Goal: Navigation & Orientation: Find specific page/section

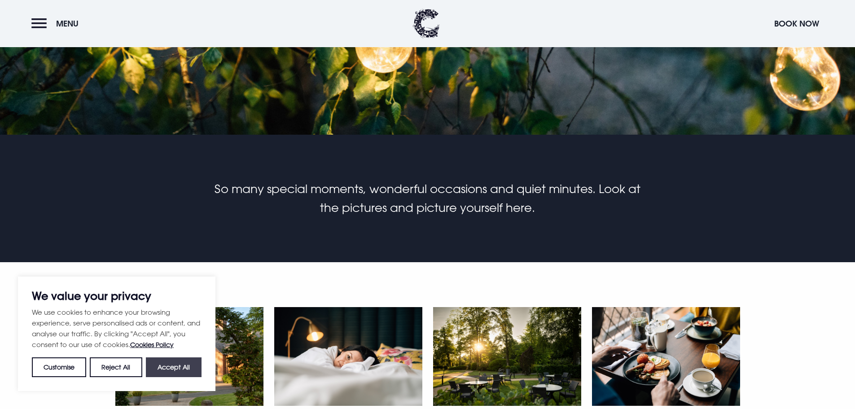
click at [168, 364] on button "Accept All" at bounding box center [174, 367] width 56 height 20
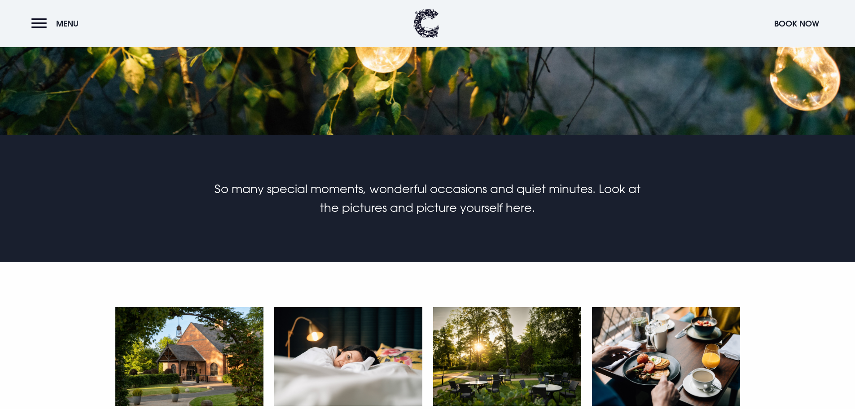
checkbox input "true"
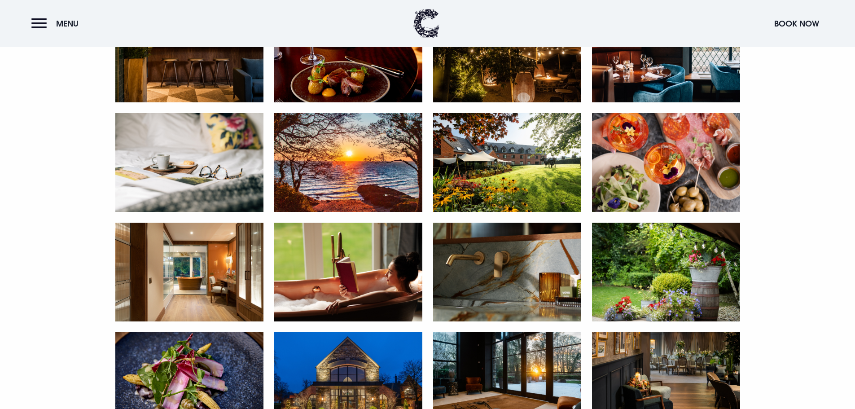
scroll to position [853, 0]
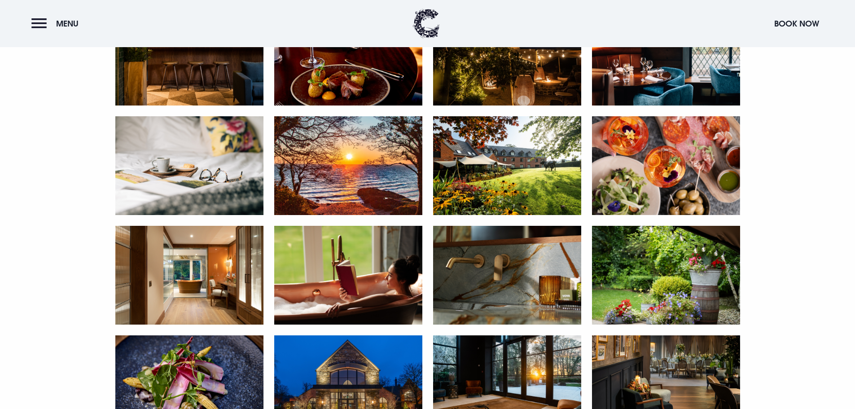
click at [214, 272] on img at bounding box center [189, 275] width 148 height 99
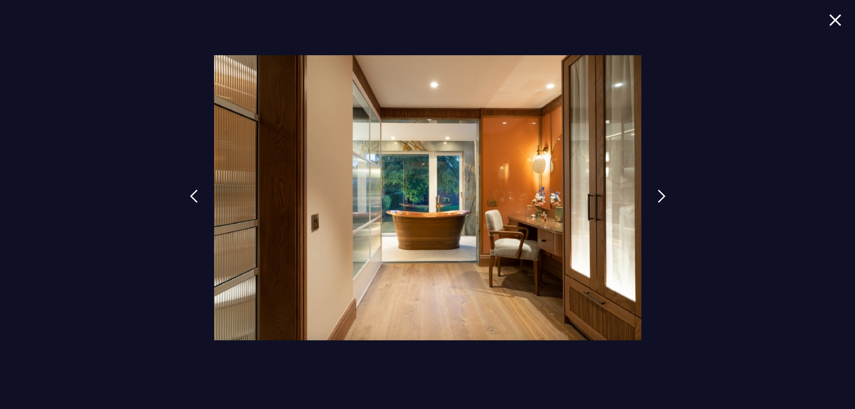
click at [836, 13] on div at bounding box center [427, 204] width 855 height 409
click at [836, 22] on img at bounding box center [835, 20] width 13 height 12
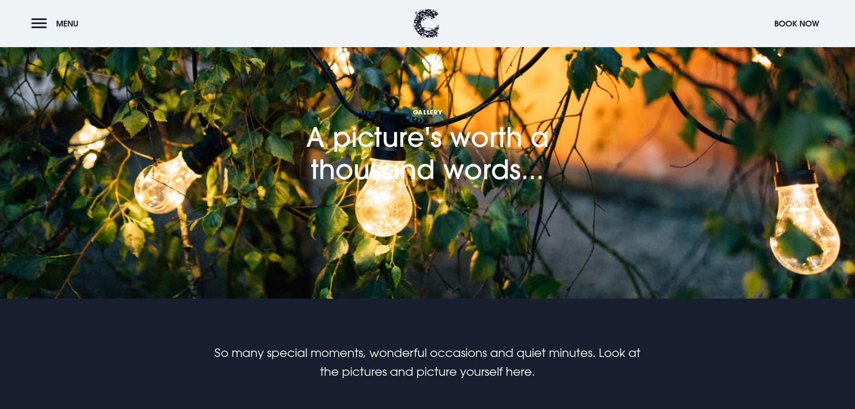
scroll to position [45, 0]
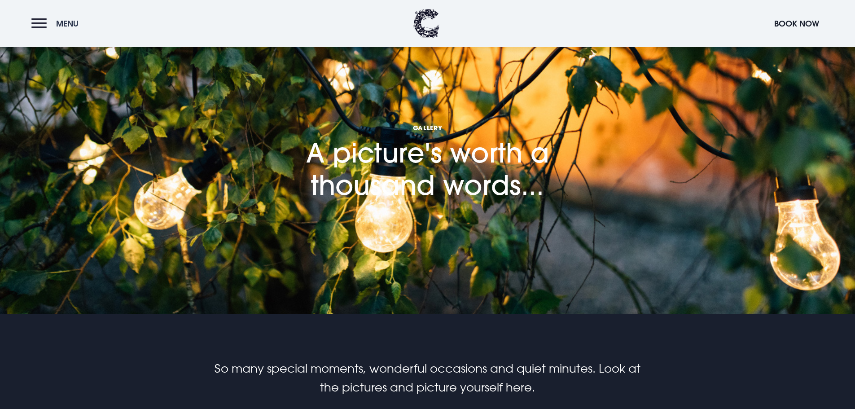
click at [37, 21] on button "Menu" at bounding box center [57, 23] width 52 height 19
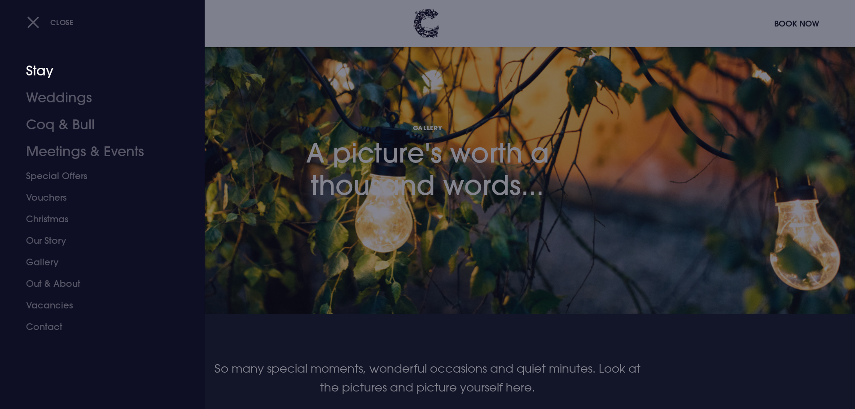
click at [47, 74] on link "Stay" at bounding box center [97, 70] width 142 height 27
